Goal: Task Accomplishment & Management: Manage account settings

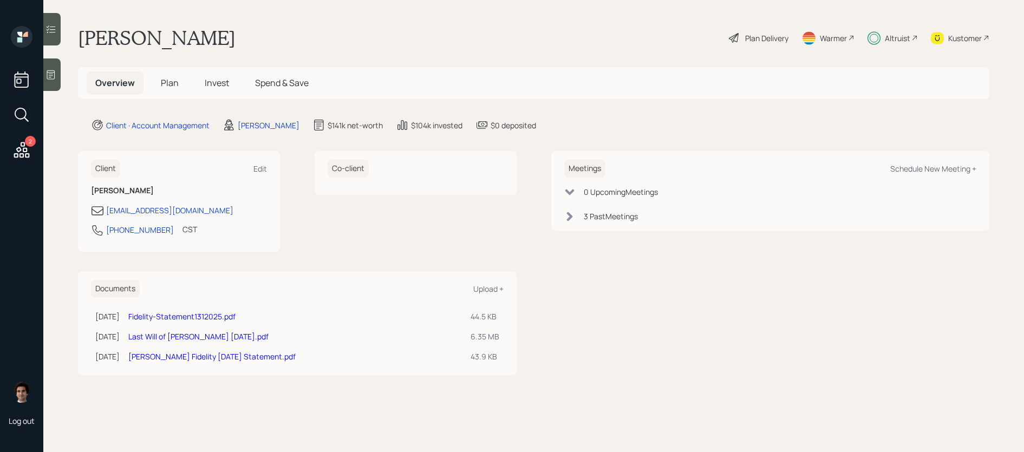
click at [170, 84] on span "Plan" at bounding box center [170, 83] width 18 height 12
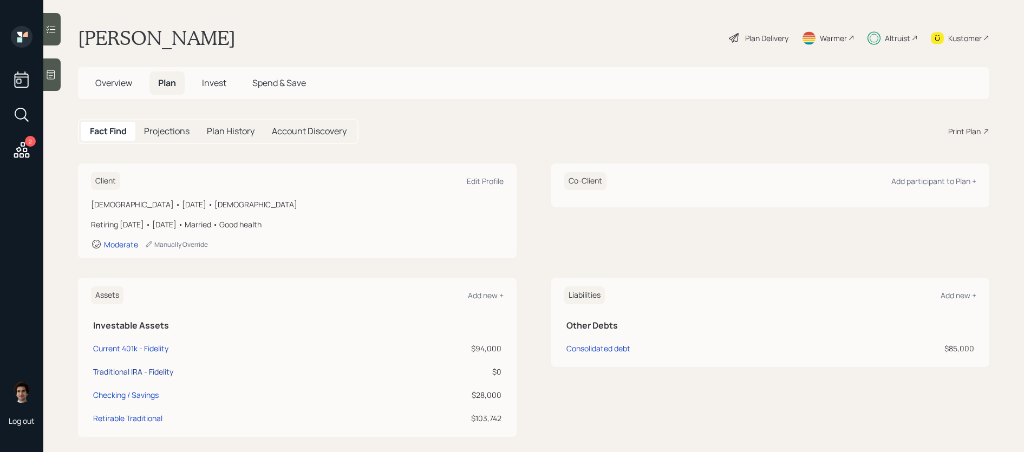
click at [112, 368] on div "Traditional IRA - Fidelity" at bounding box center [133, 371] width 80 height 11
select select "ira"
select select "balanced"
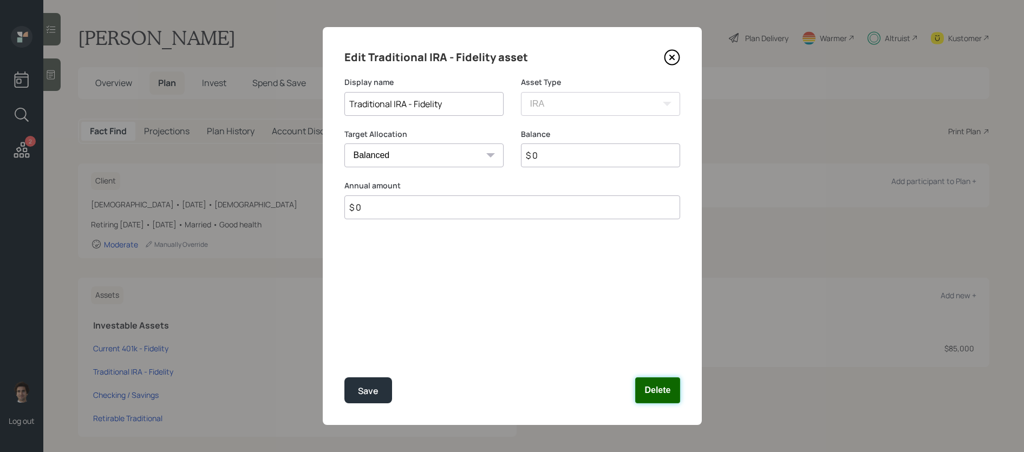
click at [667, 394] on button "Delete" at bounding box center [657, 391] width 44 height 26
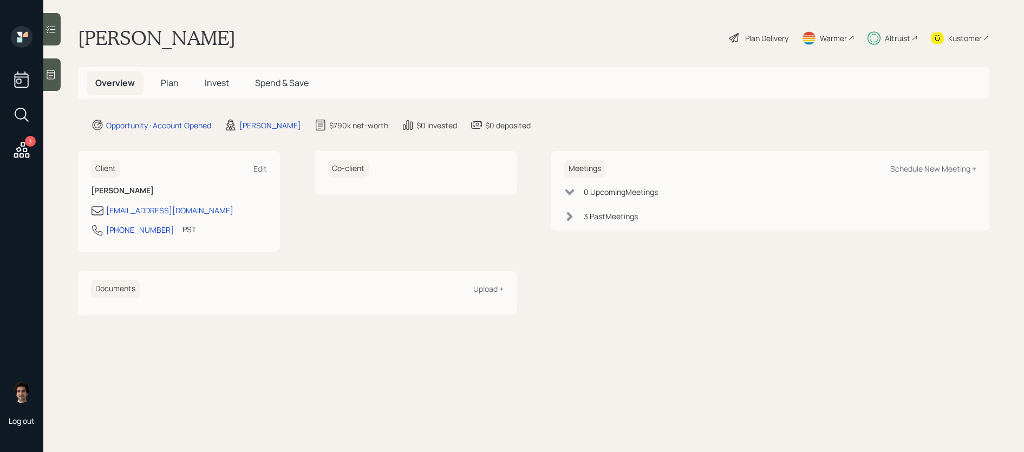
click at [225, 86] on span "Invest" at bounding box center [217, 83] width 24 height 12
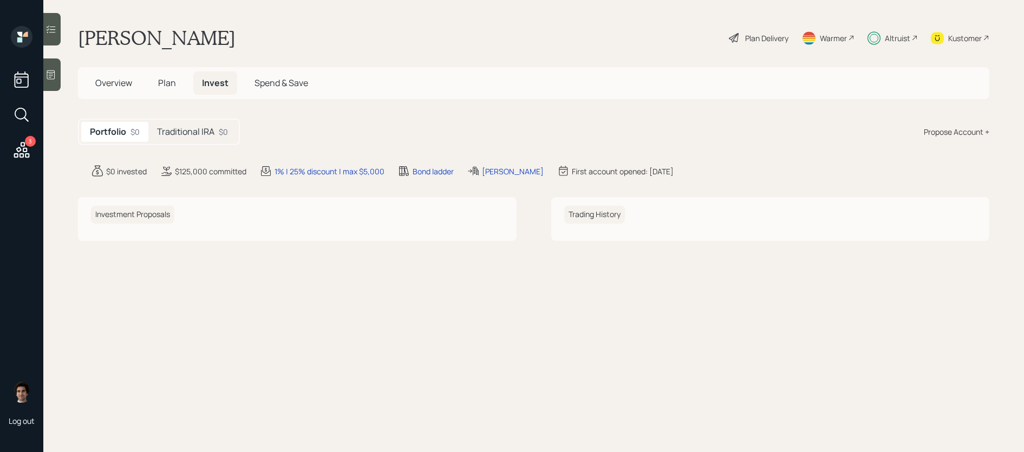
click at [219, 137] on div "$0" at bounding box center [223, 131] width 9 height 11
